Goal: Check status: Check status

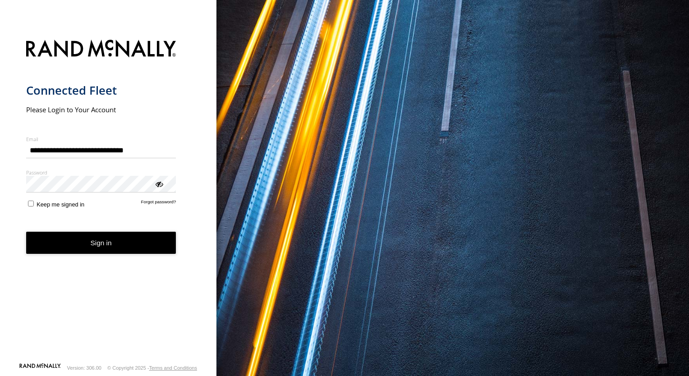
type input "**********"
click at [81, 250] on button "Sign in" at bounding box center [101, 243] width 150 height 22
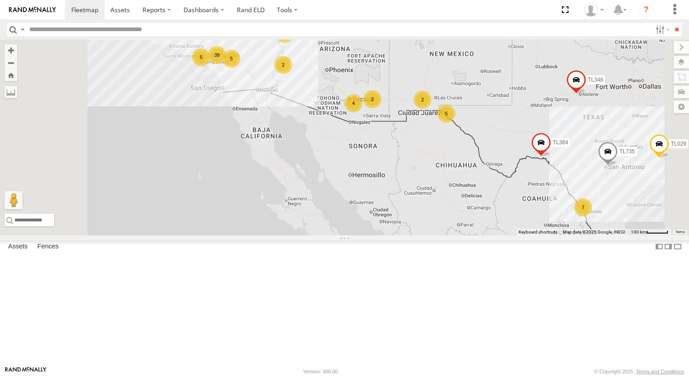
click at [506, 226] on div "TL384 TL348 TL029 TL845 TL735 TL347 TL608 7 39 2 3 4 5 5 5 2 2" at bounding box center [344, 138] width 689 height 196
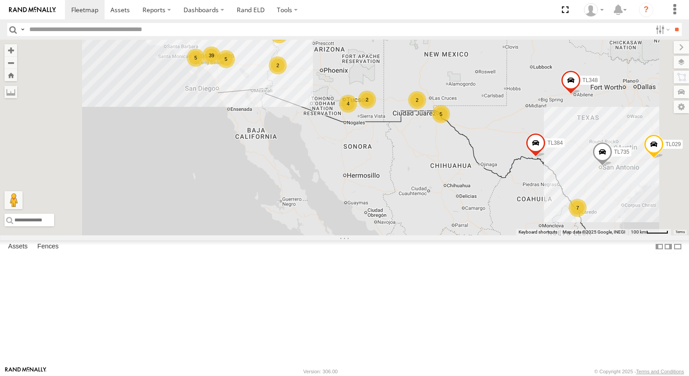
drag, startPoint x: 497, startPoint y: 227, endPoint x: 419, endPoint y: 234, distance: 77.8
click at [445, 232] on div "TL384 TL348 TL029 TL845 TL735 TL347 TL608 7 39 2 3 4 5 5 5 2 2" at bounding box center [344, 138] width 689 height 196
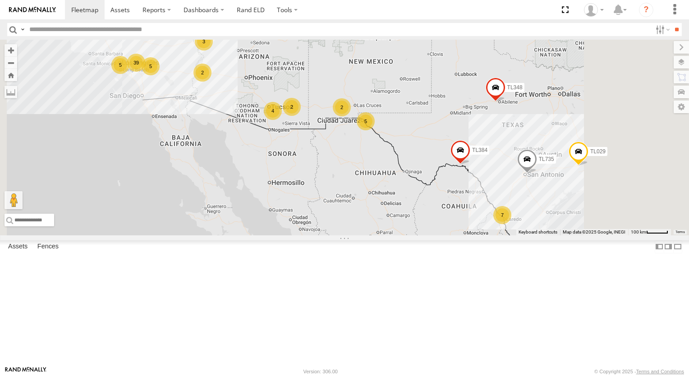
click at [417, 234] on div "TL384 TL348 TL029 TL845 TL735 TL347 TL608 7 39 2 3 4 5 5 5 2 2" at bounding box center [344, 138] width 689 height 196
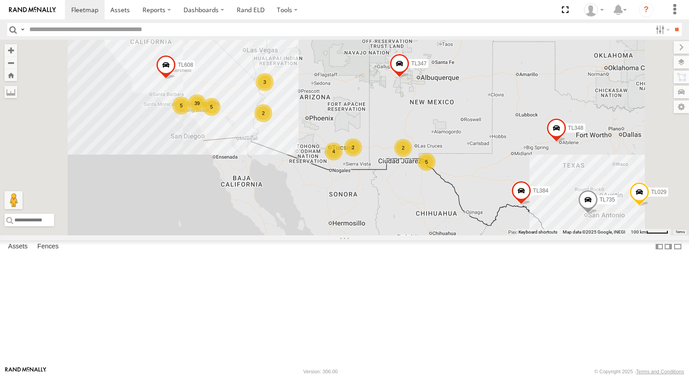
drag, startPoint x: 466, startPoint y: 144, endPoint x: 532, endPoint y: 186, distance: 78.0
click at [532, 186] on div "TL384 TL348 TL029 TL845 TL735 TL347 TL608 7 39 2 3 4 5 5 5 2 2" at bounding box center [344, 138] width 689 height 196
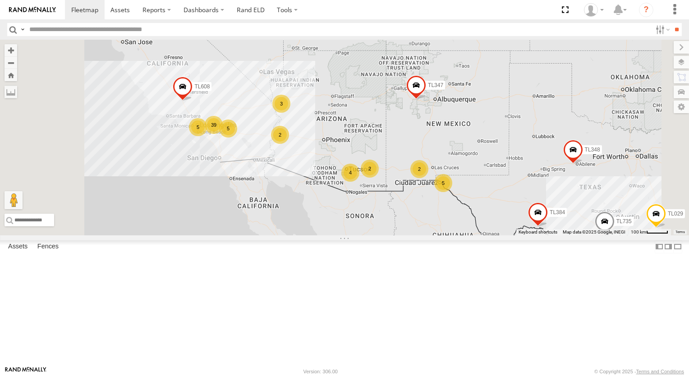
drag, startPoint x: 356, startPoint y: 168, endPoint x: 388, endPoint y: 201, distance: 45.6
click at [386, 200] on div "TL384 TL348 TL029 TL845 TL735 TL347 TL608 7 39 2 3 4 5 5 5 2 2" at bounding box center [344, 138] width 689 height 196
click at [388, 201] on div "TL384 TL348 TL029 TL845 TL735 TL347 TL608 7 39 2 3 4 5 5 5 2 2" at bounding box center [344, 138] width 689 height 196
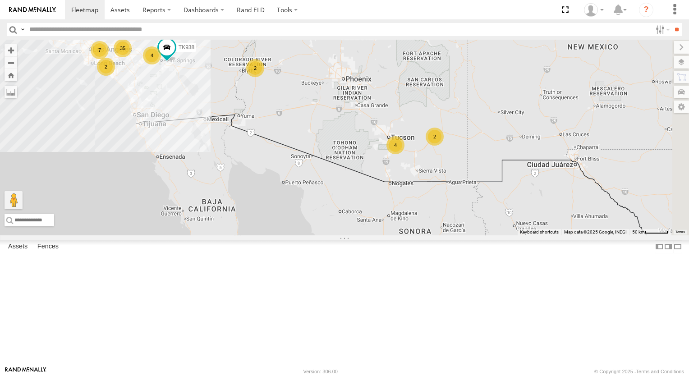
drag, startPoint x: 492, startPoint y: 197, endPoint x: 420, endPoint y: 118, distance: 106.9
click at [420, 118] on div "TL384 TL348 TL029 TL845 TL735 TL347 TL608 35 2 3 2 4 7 4 2 TK938" at bounding box center [344, 138] width 689 height 196
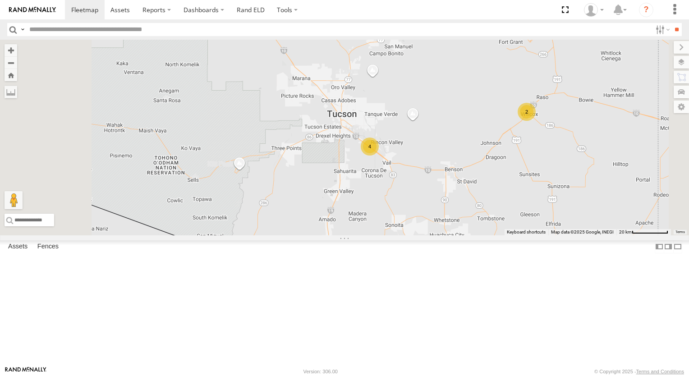
drag, startPoint x: 496, startPoint y: 158, endPoint x: 460, endPoint y: 136, distance: 41.7
click at [460, 136] on div "TL384 TL348 TL029 TL845 TL735 TL347 TL608 TK938 TK9917 2 4" at bounding box center [344, 138] width 689 height 196
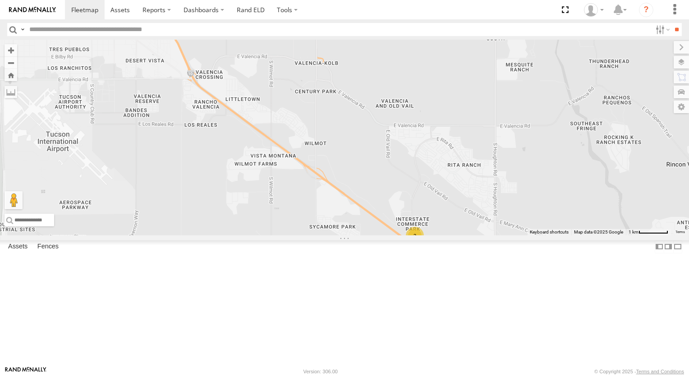
drag, startPoint x: 376, startPoint y: 110, endPoint x: 484, endPoint y: 234, distance: 164.9
click at [484, 234] on div "TL384 TL348 TL029 TL845 TL735 TL347 TL608 TK938 TK9917 2" at bounding box center [344, 138] width 689 height 196
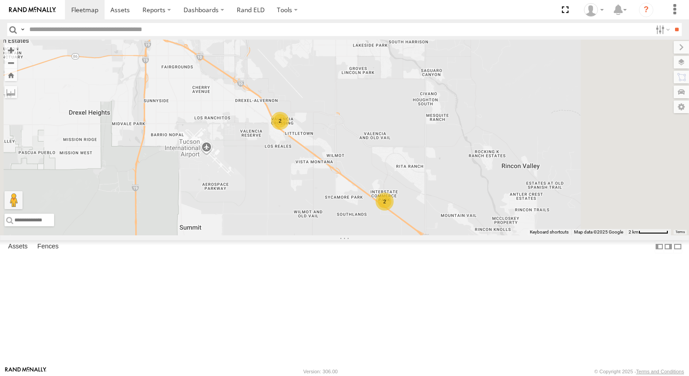
click at [289, 130] on div "2" at bounding box center [280, 121] width 18 height 18
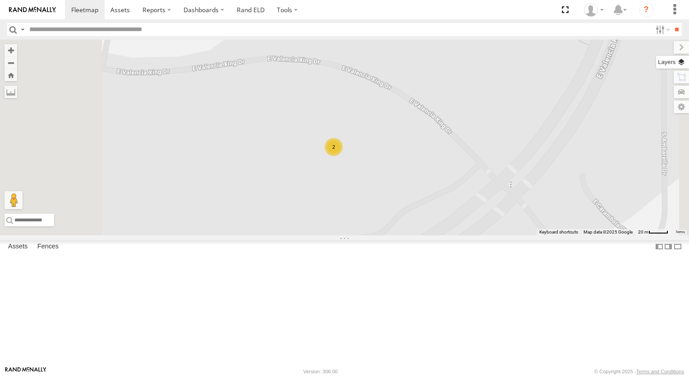
click at [683, 61] on label at bounding box center [672, 62] width 33 height 13
click at [0, 0] on label at bounding box center [0, 0] width 0 height 0
click at [0, 0] on span "Satellite" at bounding box center [0, 0] width 0 height 0
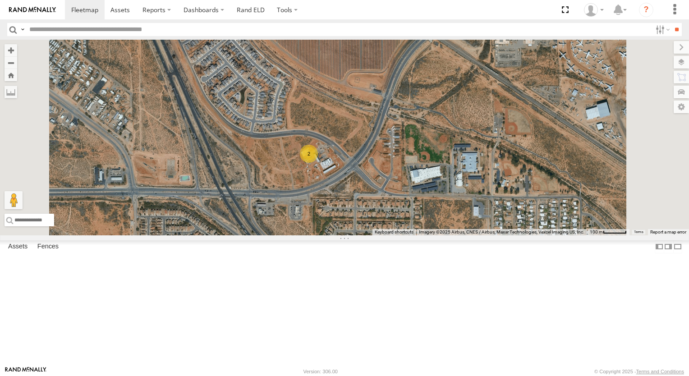
drag, startPoint x: 501, startPoint y: 154, endPoint x: 449, endPoint y: 185, distance: 60.2
click at [449, 185] on div "TL384 TL348 TL029 TL845 TL735 TL347 TL608 TK938 TK9917 2" at bounding box center [344, 138] width 689 height 196
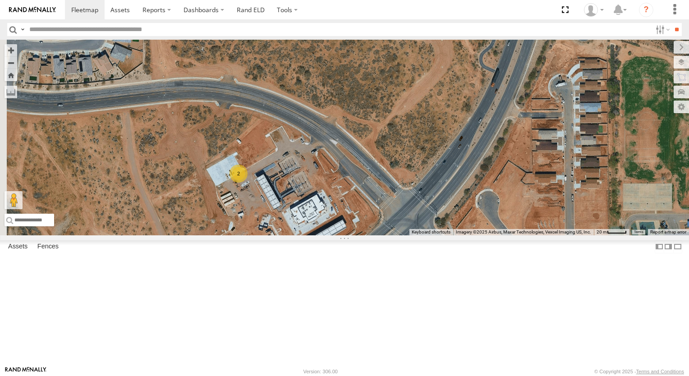
drag, startPoint x: 425, startPoint y: 234, endPoint x: 454, endPoint y: 140, distance: 98.8
click at [454, 140] on div "TL384 TL348 TL029 TL845 TL735 TL347 TL608 TK938 TK9917 2" at bounding box center [344, 138] width 689 height 196
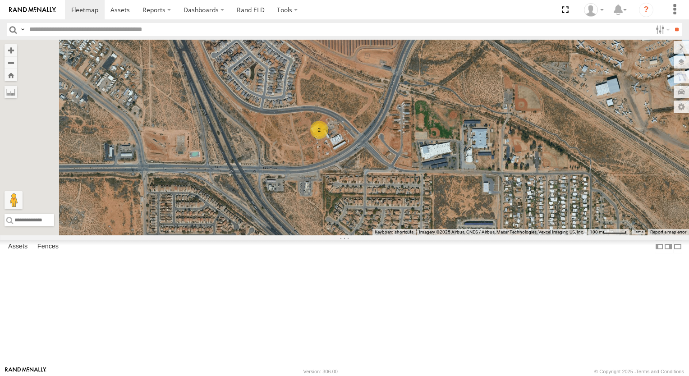
drag, startPoint x: 317, startPoint y: 183, endPoint x: 420, endPoint y: 179, distance: 103.3
click at [420, 179] on div "TL384 TL348 TL029 TL845 TL735 TL347 TL608 TK938 TK9917 2" at bounding box center [344, 138] width 689 height 196
click at [0, 0] on span "Roadmap" at bounding box center [0, 0] width 0 height 0
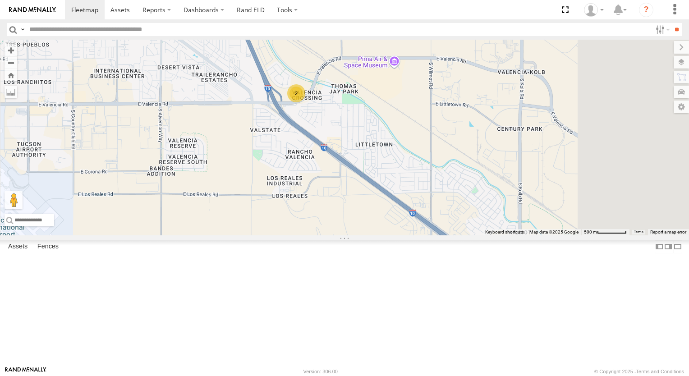
drag, startPoint x: 397, startPoint y: 136, endPoint x: 325, endPoint y: 116, distance: 74.8
click at [325, 116] on div "TL384 TL348 TL029 TL845 TL735 TL347 TL608 TK938 TK9917 2" at bounding box center [344, 138] width 689 height 196
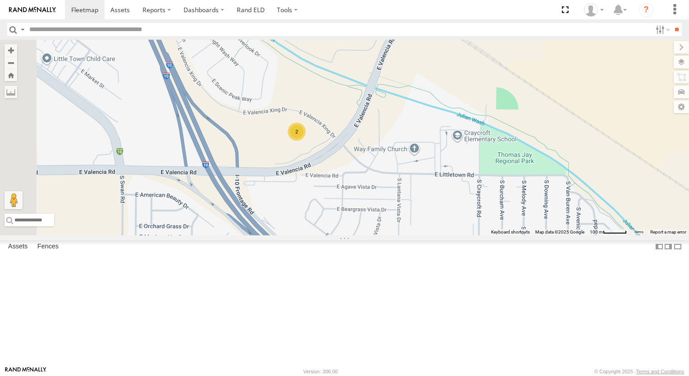
drag, startPoint x: 335, startPoint y: 124, endPoint x: 421, endPoint y: 142, distance: 87.4
click at [421, 142] on div "TL384 TL348 TL029 TL845 TL735 TL347 TL608 TK938 TK9917 2" at bounding box center [344, 138] width 689 height 196
